Goal: Task Accomplishment & Management: Manage account settings

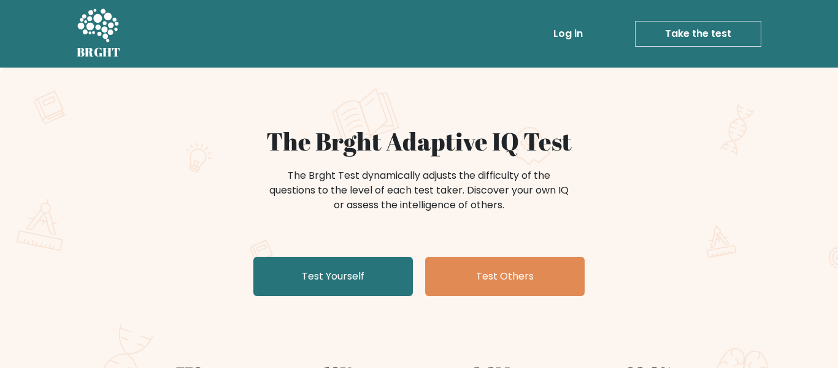
click at [569, 34] on link "Log in" at bounding box center [568, 33] width 39 height 25
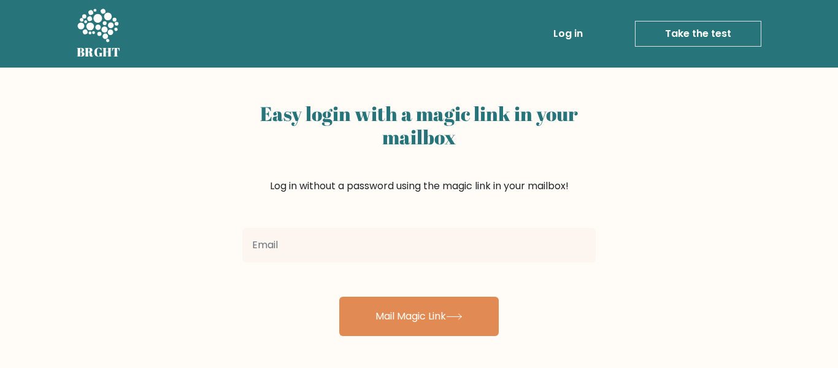
scroll to position [20, 0]
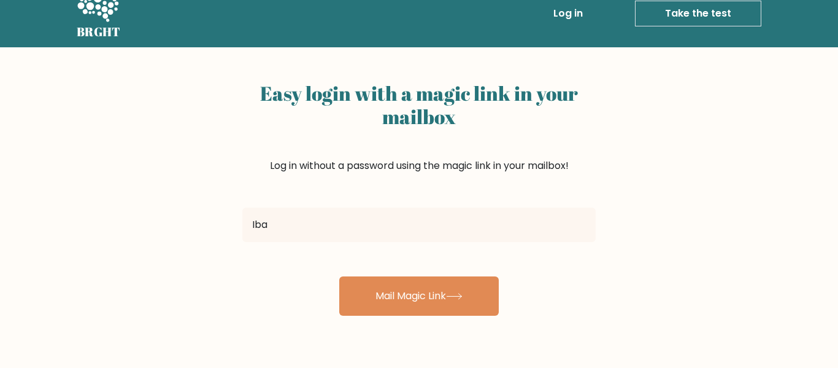
type input "[EMAIL_ADDRESS][DOMAIN_NAME]"
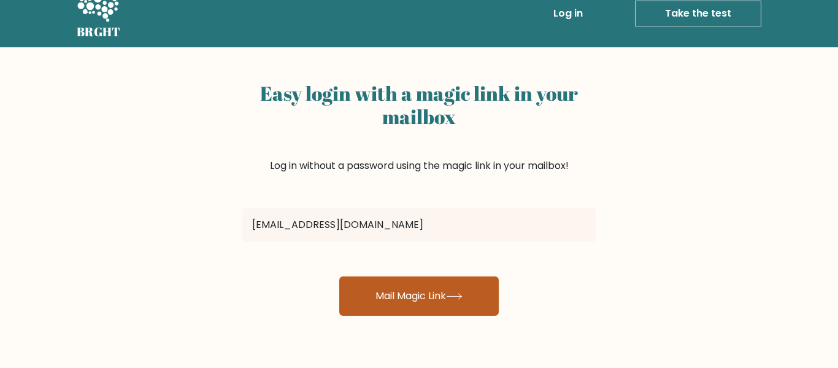
click at [434, 298] on button "Mail Magic Link" at bounding box center [419, 295] width 160 height 39
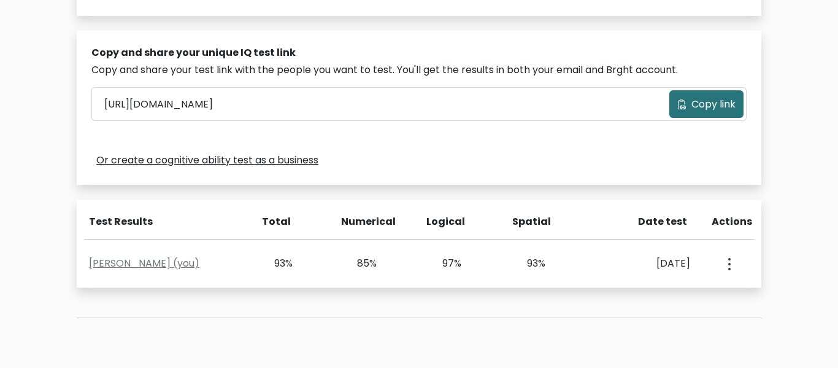
scroll to position [355, 0]
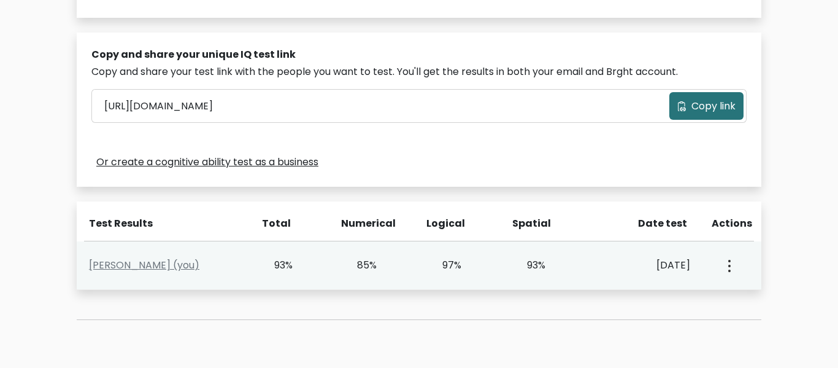
click at [728, 263] on icon "button" at bounding box center [729, 266] width 2 height 12
click at [746, 304] on link "View Profile" at bounding box center [772, 301] width 97 height 20
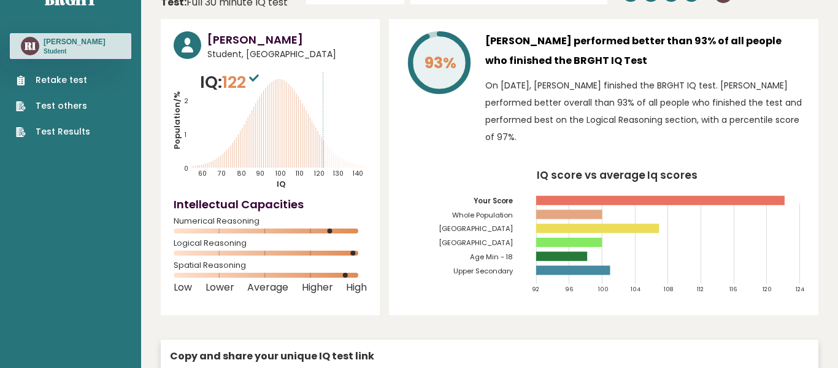
scroll to position [28, 0]
